Goal: Download file/media

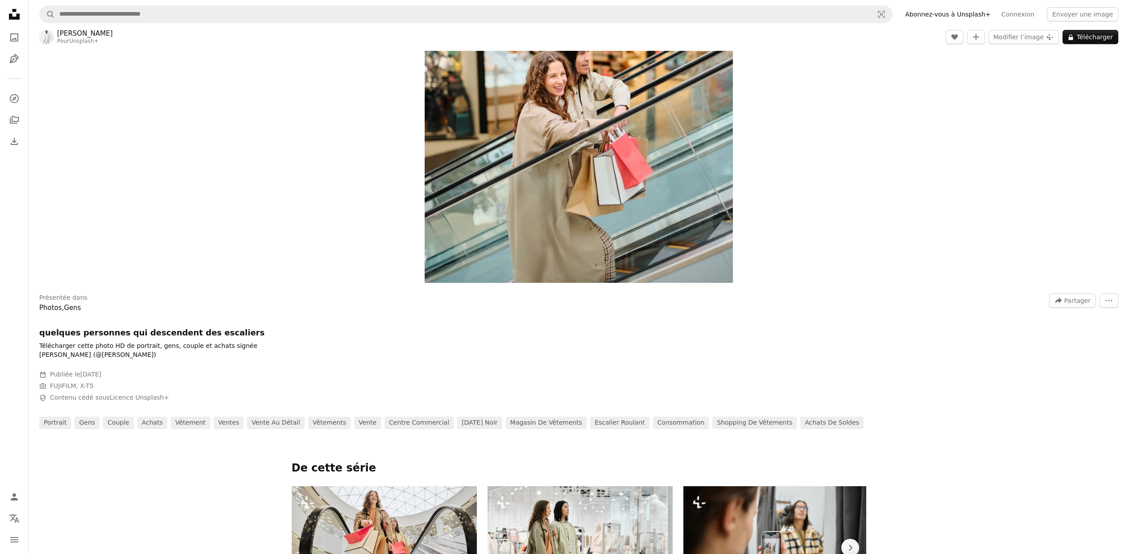
scroll to position [448, 0]
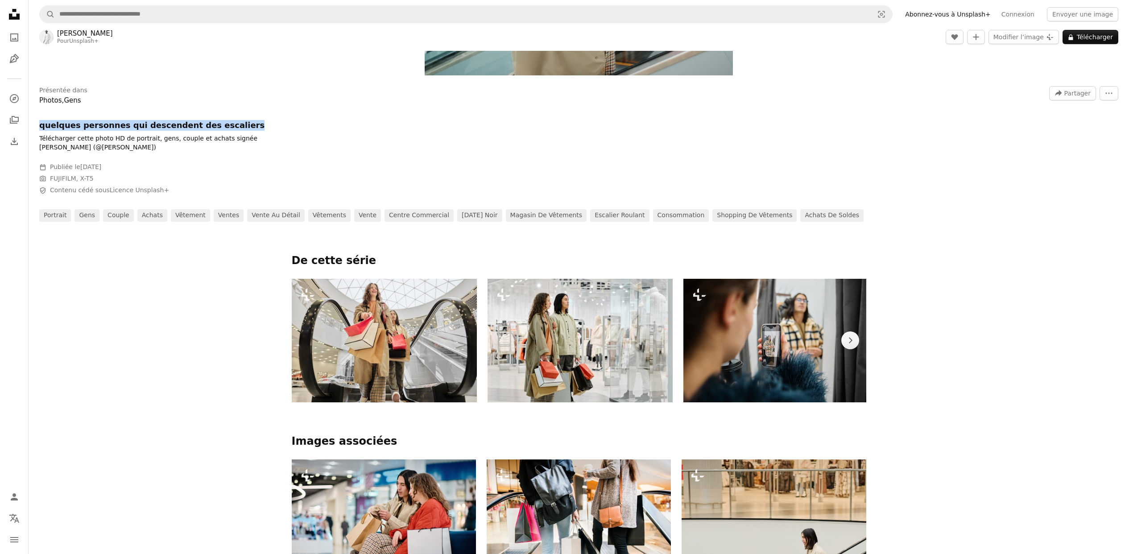
drag, startPoint x: 39, startPoint y: 124, endPoint x: 244, endPoint y: 128, distance: 204.7
click at [244, 128] on h1 "quelques personnes qui descendent des escaliers" at bounding box center [173, 125] width 268 height 11
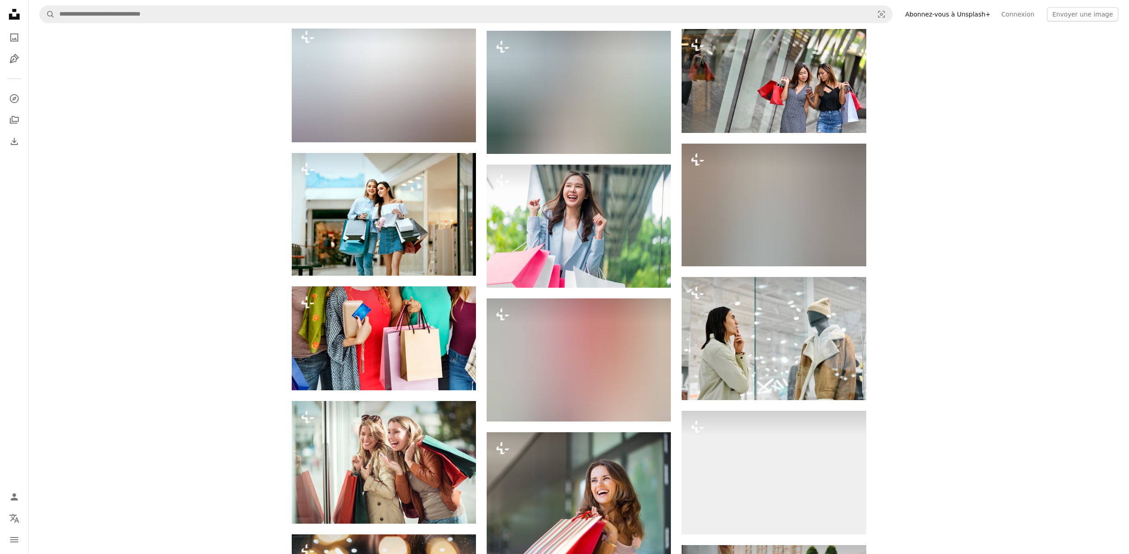
scroll to position [3445, 0]
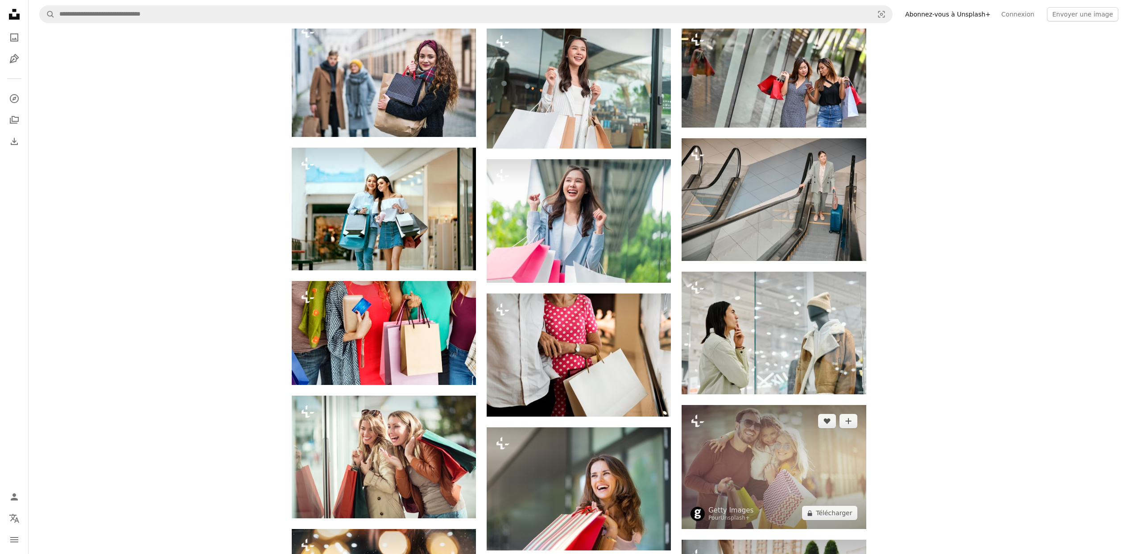
click at [829, 458] on img at bounding box center [773, 467] width 184 height 124
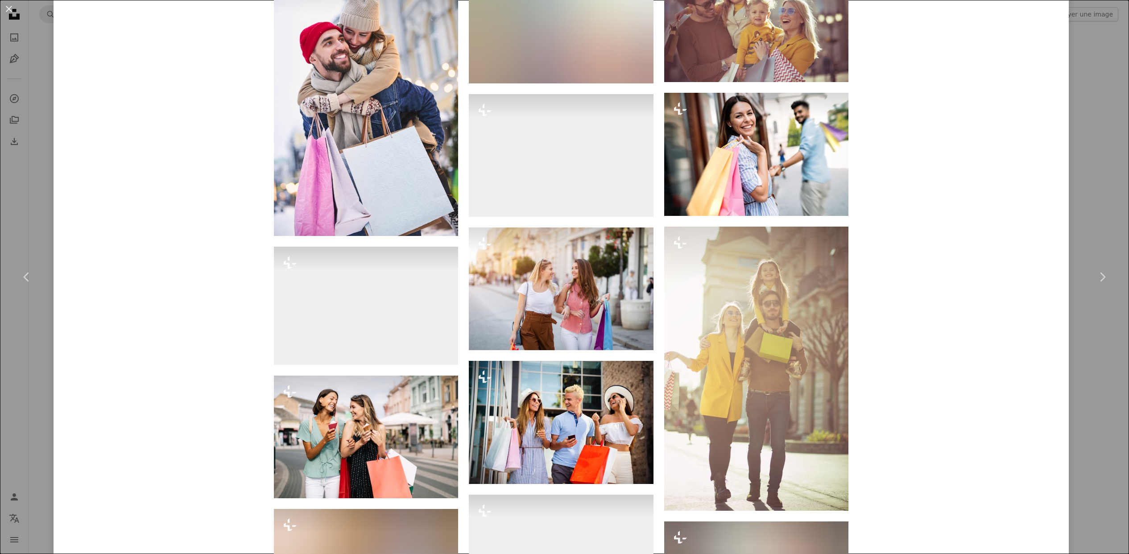
scroll to position [1183, 0]
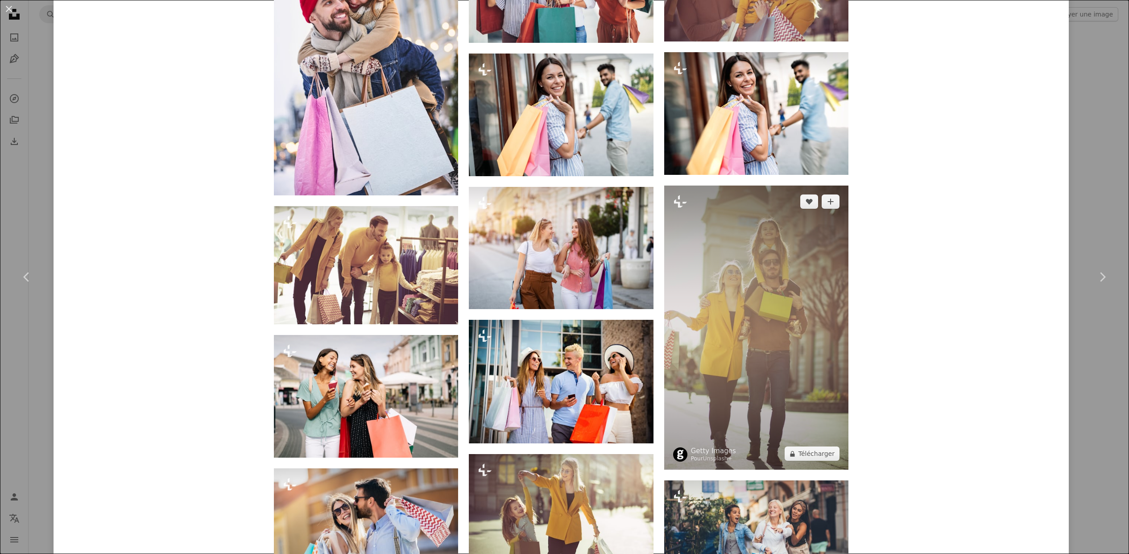
click at [787, 373] on img at bounding box center [756, 328] width 184 height 284
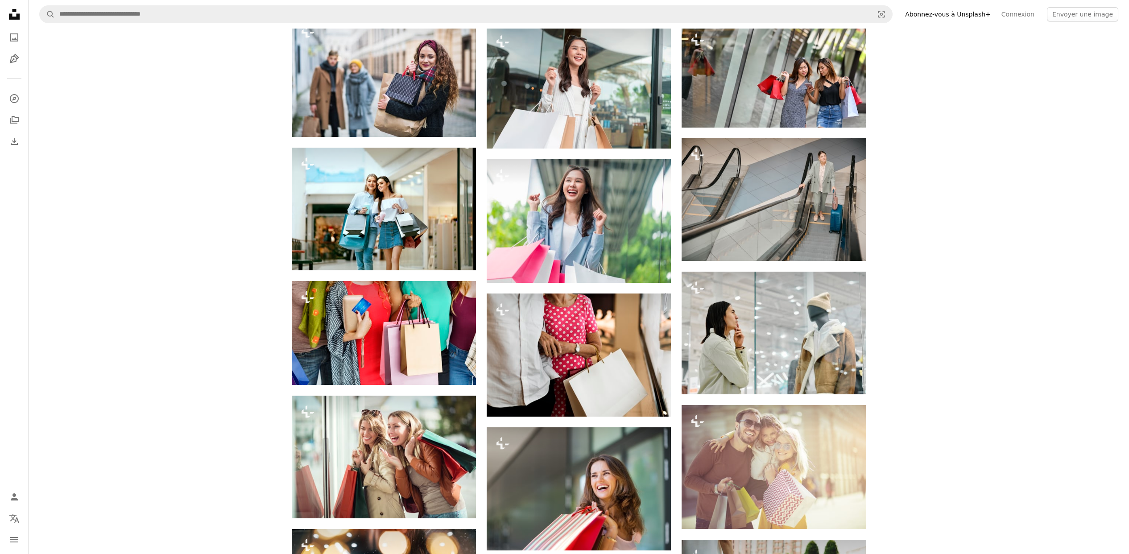
scroll to position [3469, 0]
